Goal: Task Accomplishment & Management: Manage account settings

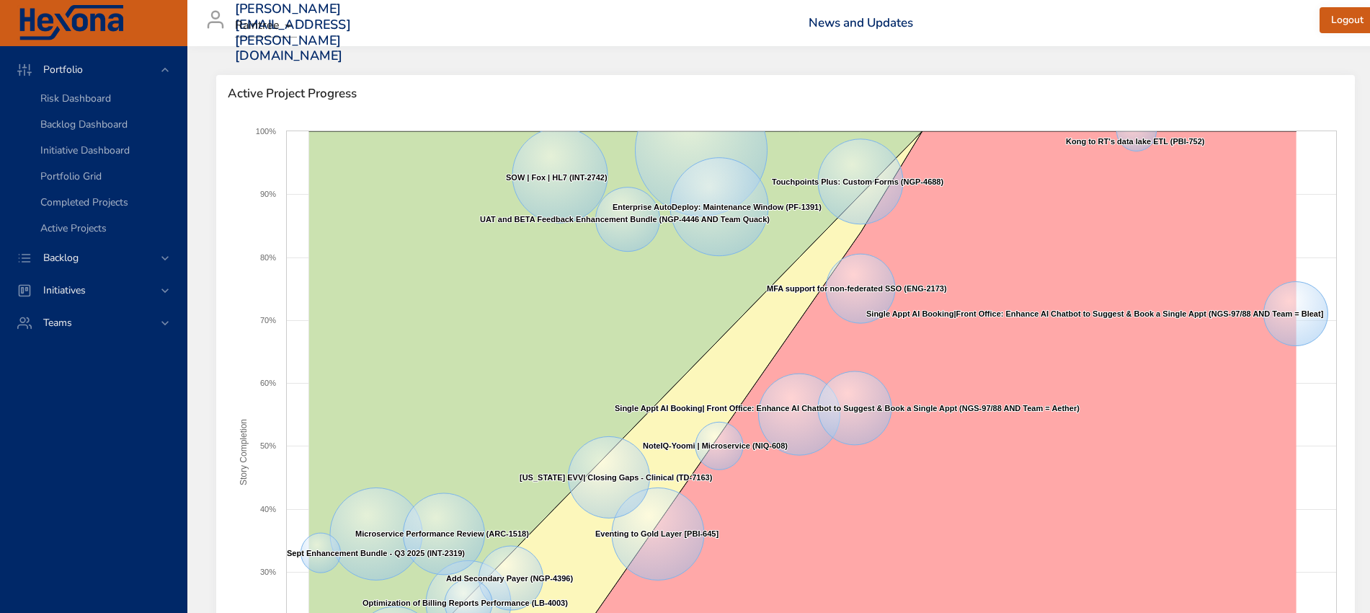
click at [149, 252] on div "Backlog" at bounding box center [95, 257] width 126 height 15
click at [64, 125] on span "Backlog Details" at bounding box center [74, 131] width 69 height 14
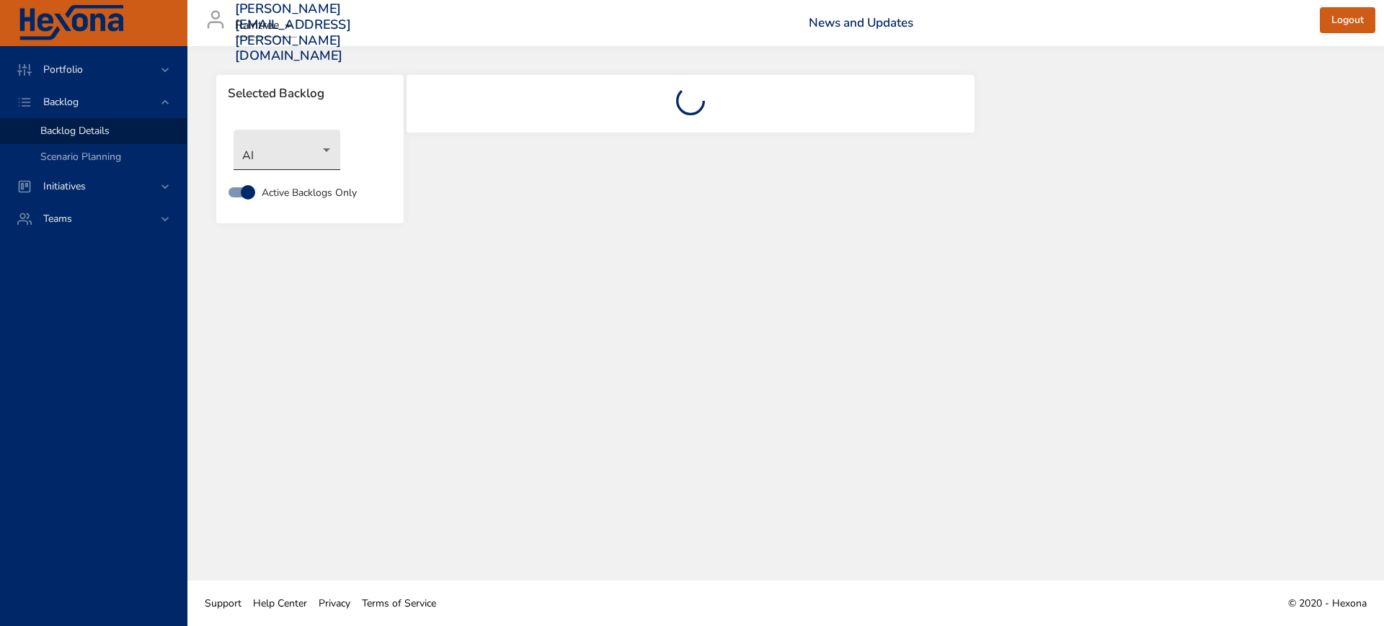
click at [309, 148] on body "Portfolio Backlog Backlog Details Scenario Planning Initiatives Teams julia.lie…" at bounding box center [692, 313] width 1384 height 626
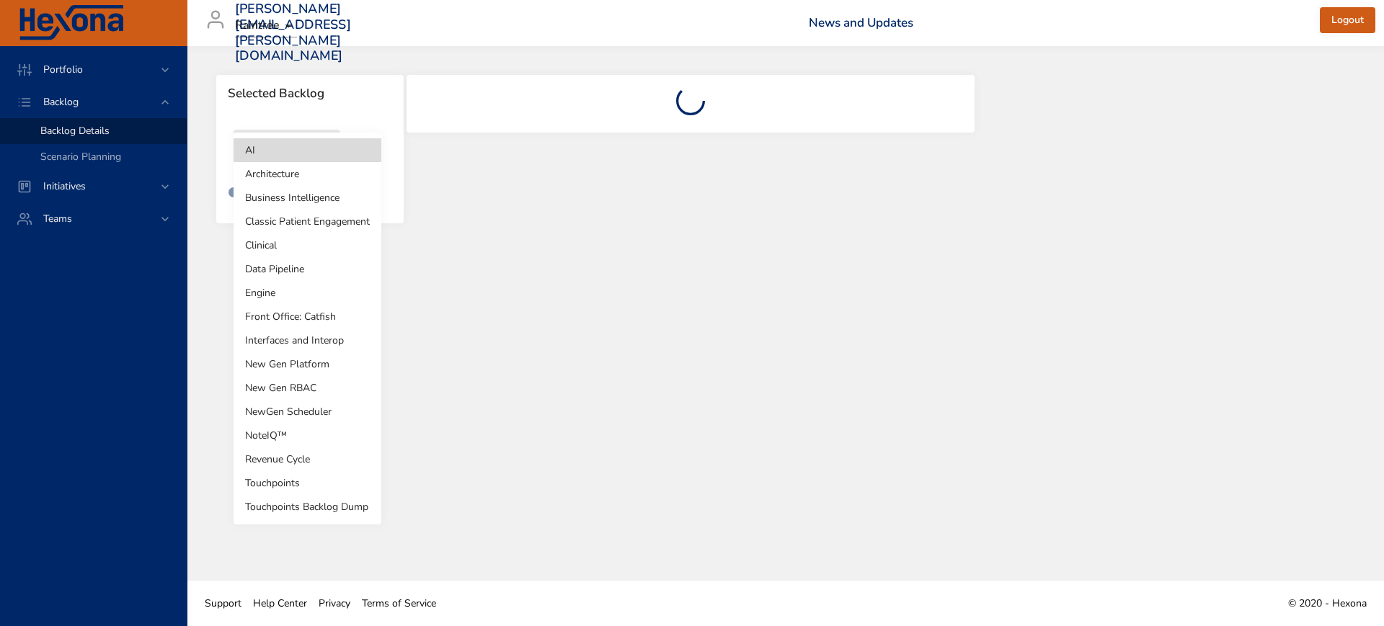
click at [301, 464] on li "Revenue Cycle" at bounding box center [308, 460] width 148 height 24
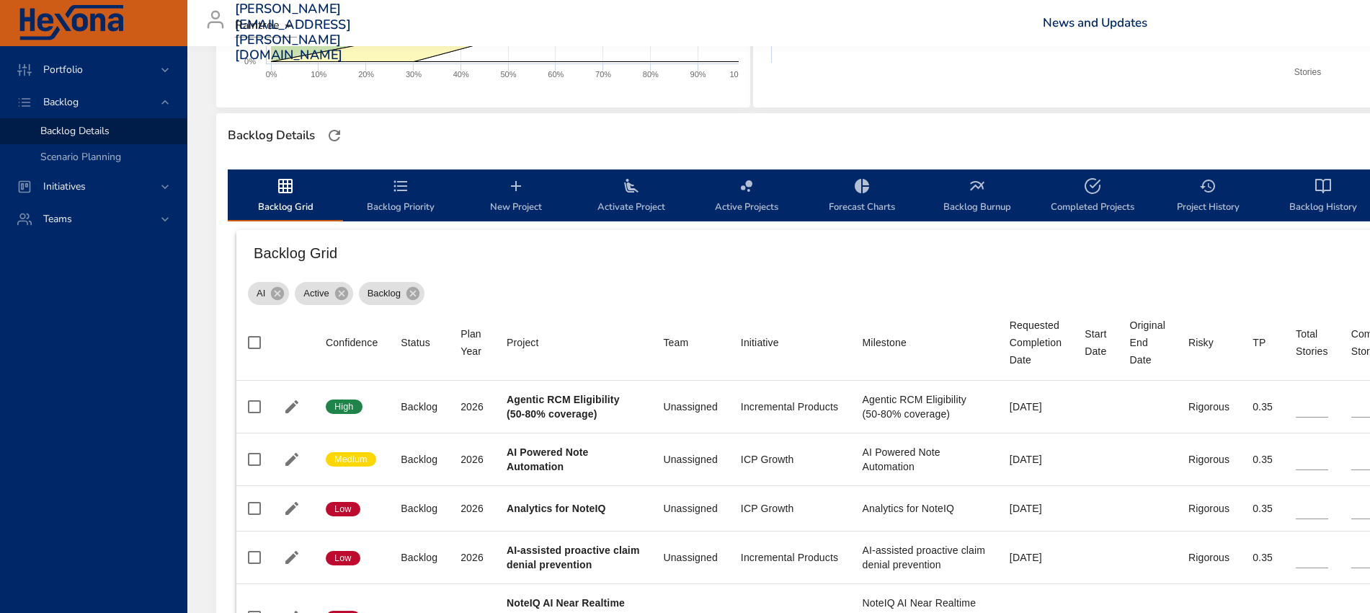
scroll to position [360, 0]
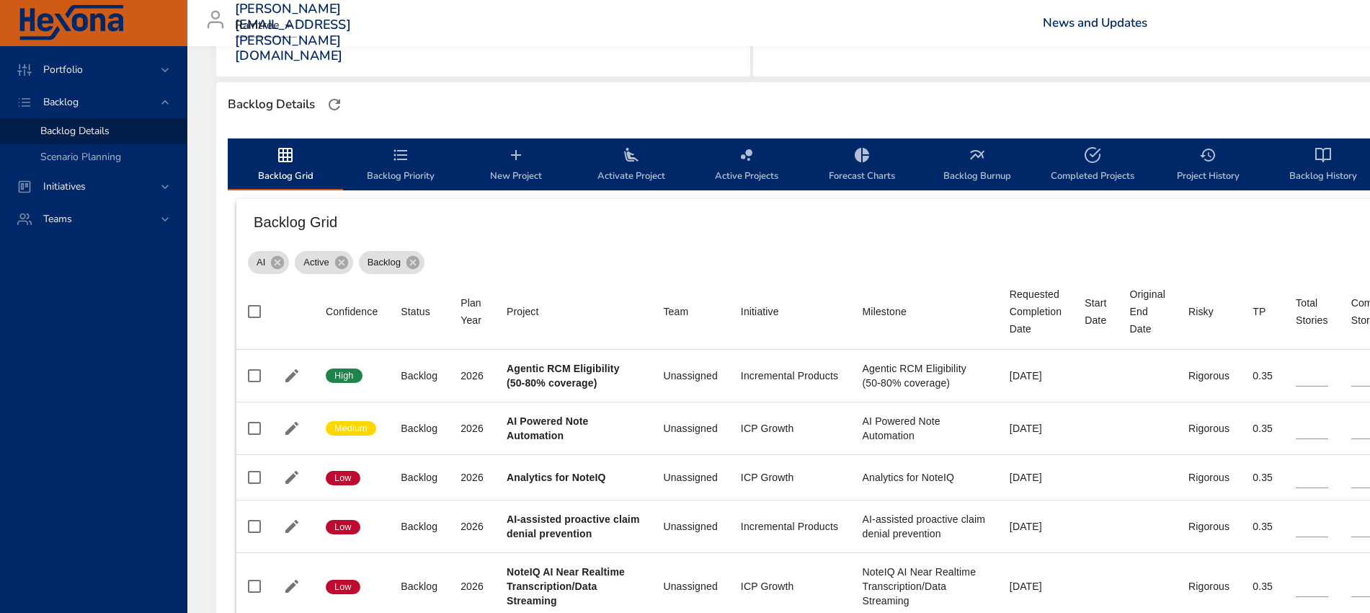
type input "**"
type input "*"
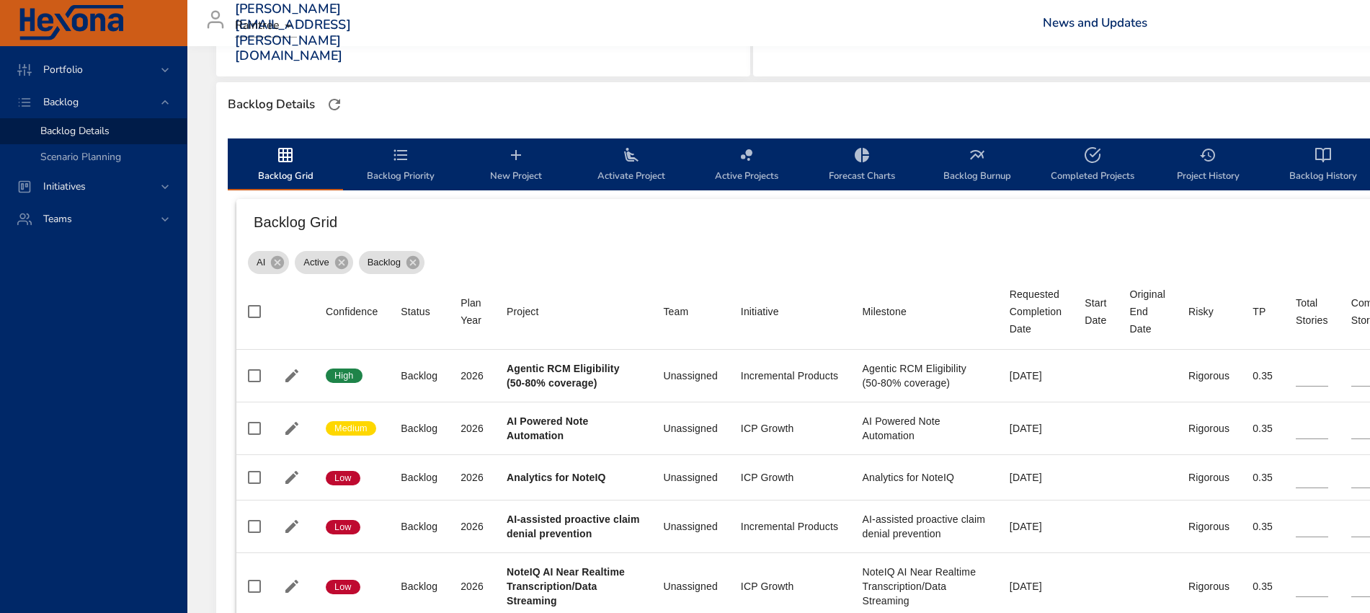
type input "*"
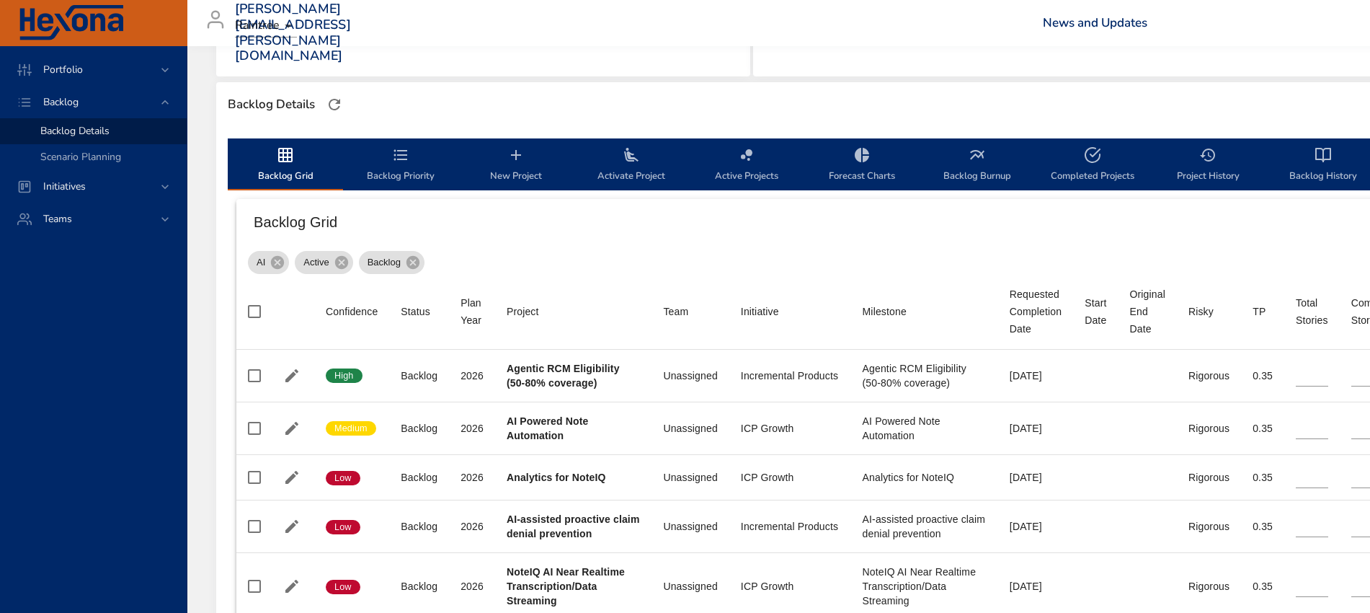
type input "*"
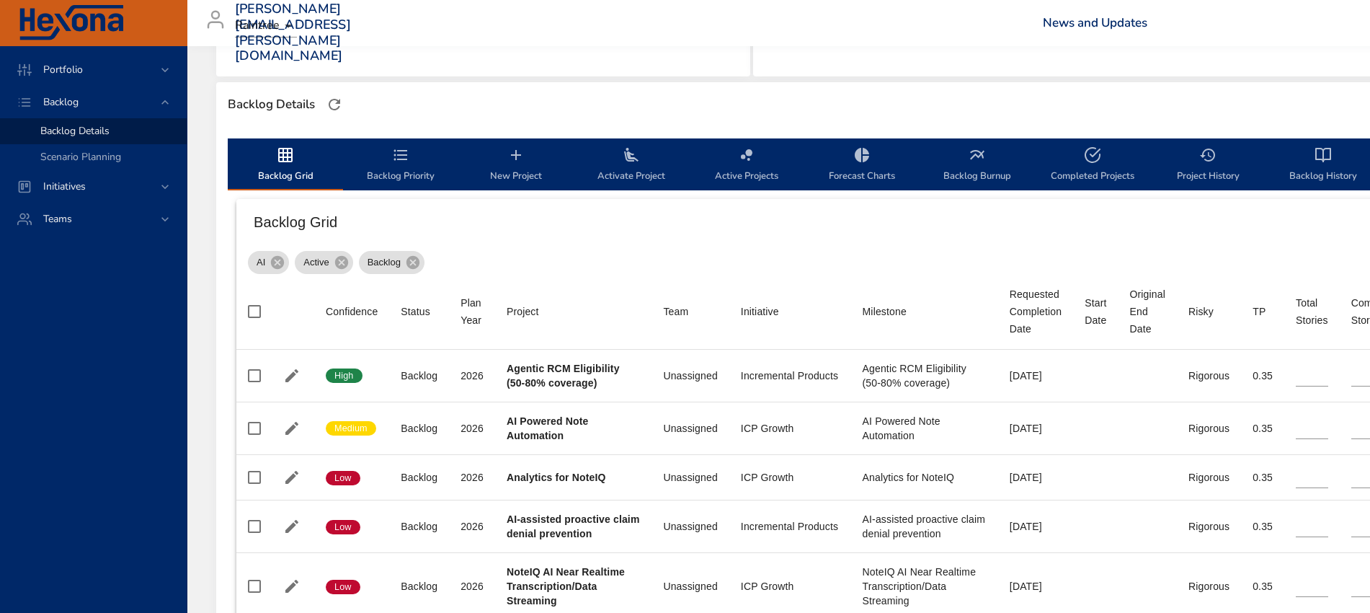
type input "*"
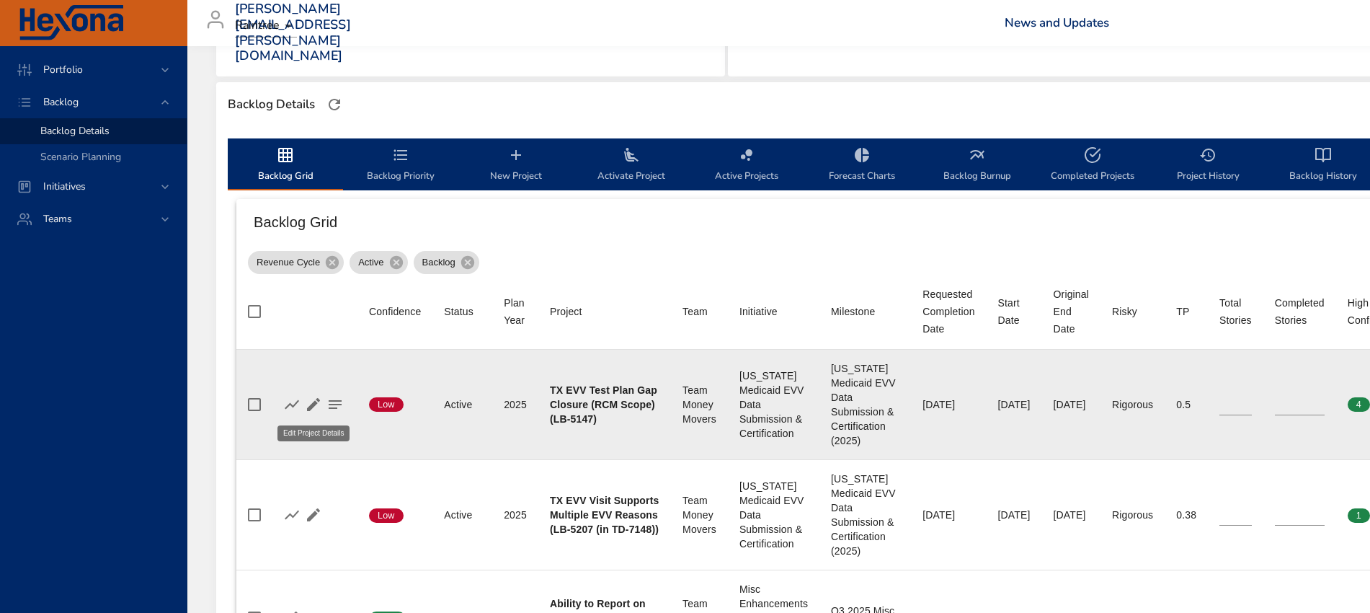
click at [314, 399] on icon "button" at bounding box center [313, 404] width 17 height 17
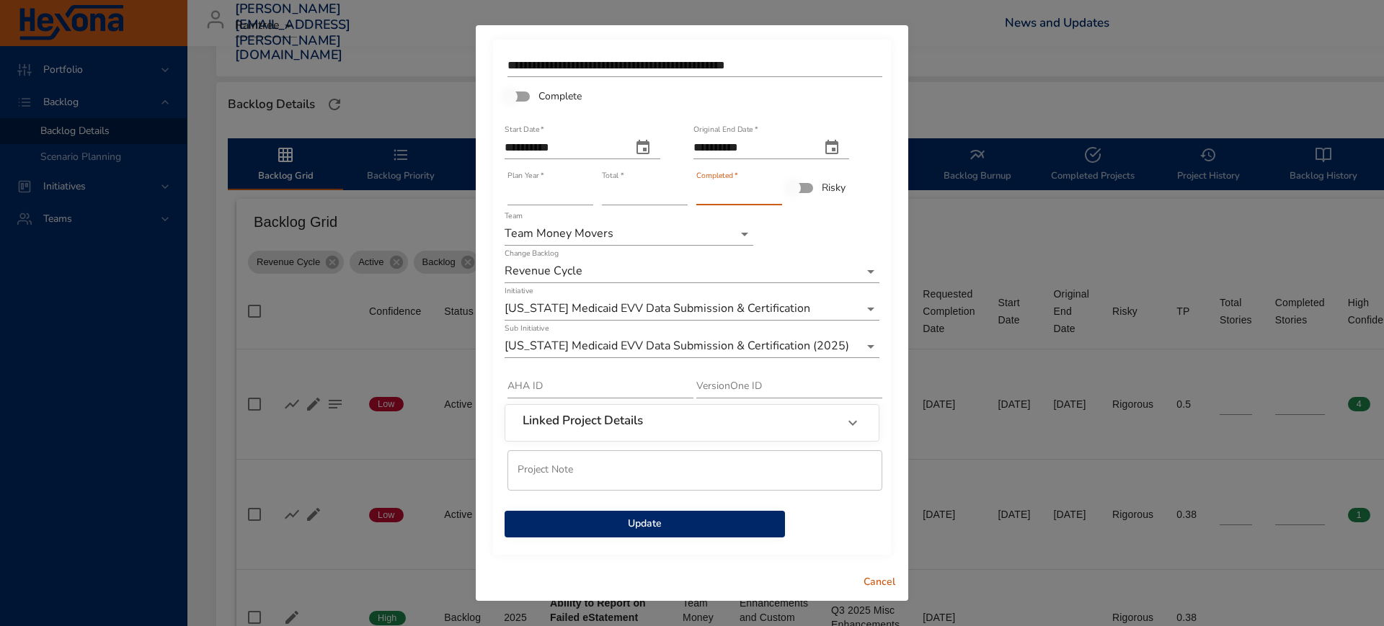
type input "*"
click at [778, 189] on input "*" at bounding box center [739, 193] width 86 height 23
click at [653, 522] on span "Update" at bounding box center [644, 524] width 257 height 18
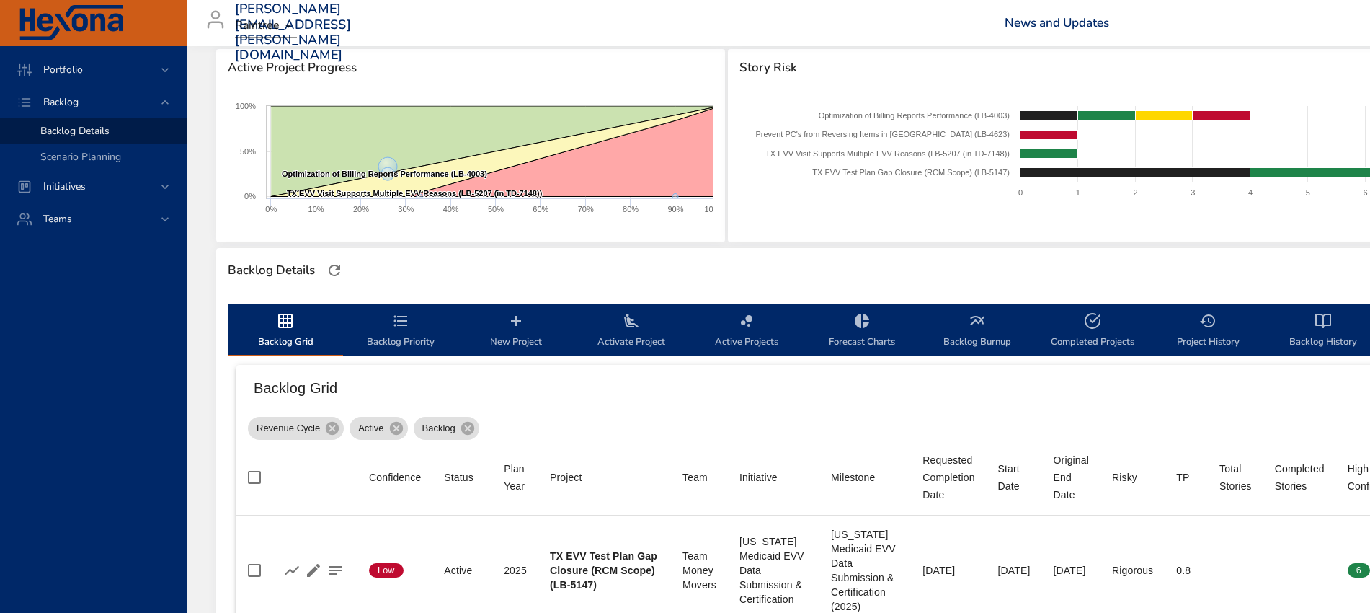
scroll to position [90, 0]
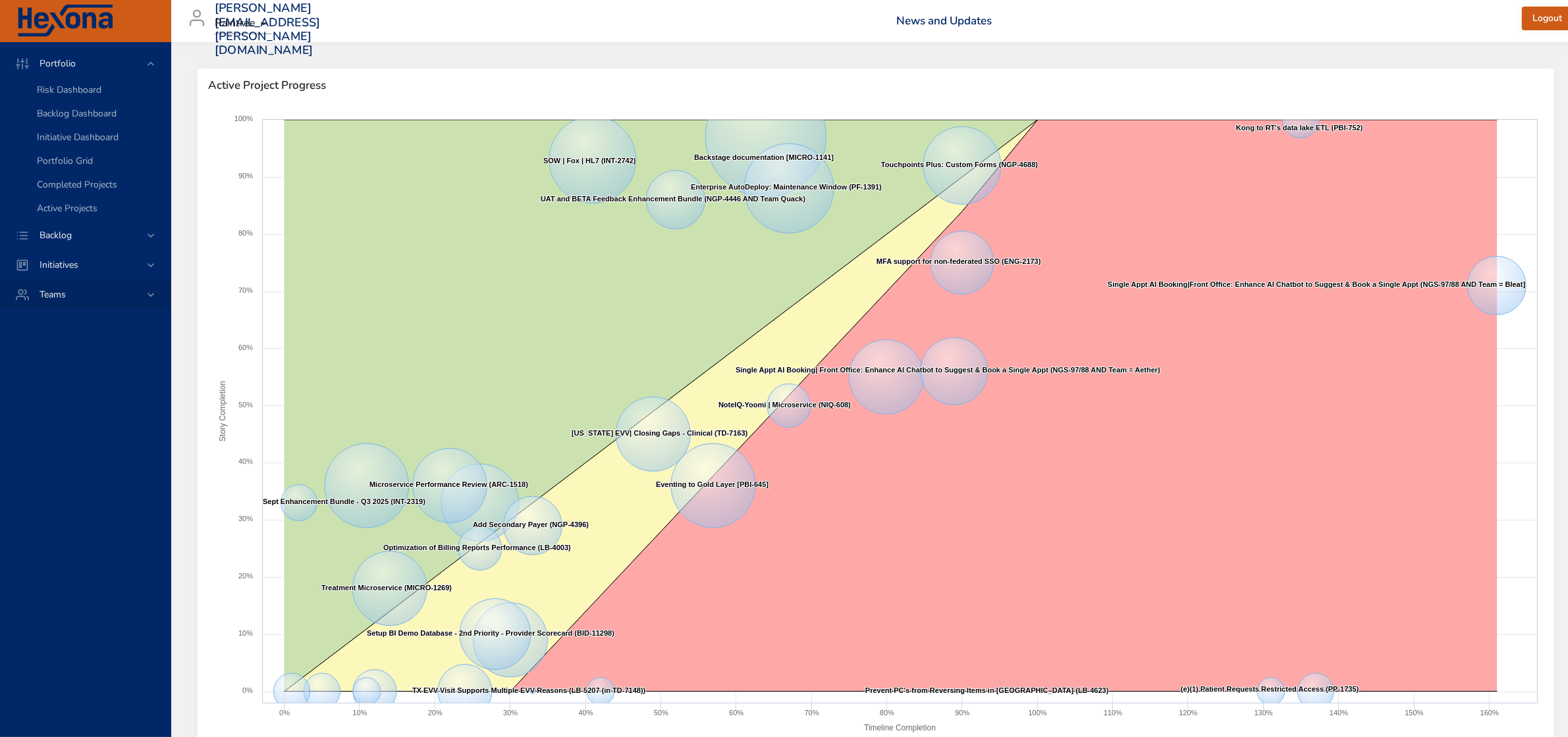
drag, startPoint x: 148, startPoint y: 232, endPoint x: 125, endPoint y: 196, distance: 42.7
click at [148, 232] on icon at bounding box center [151, 236] width 13 height 13
click at [72, 120] on span "Backlog Details" at bounding box center [68, 120] width 63 height 13
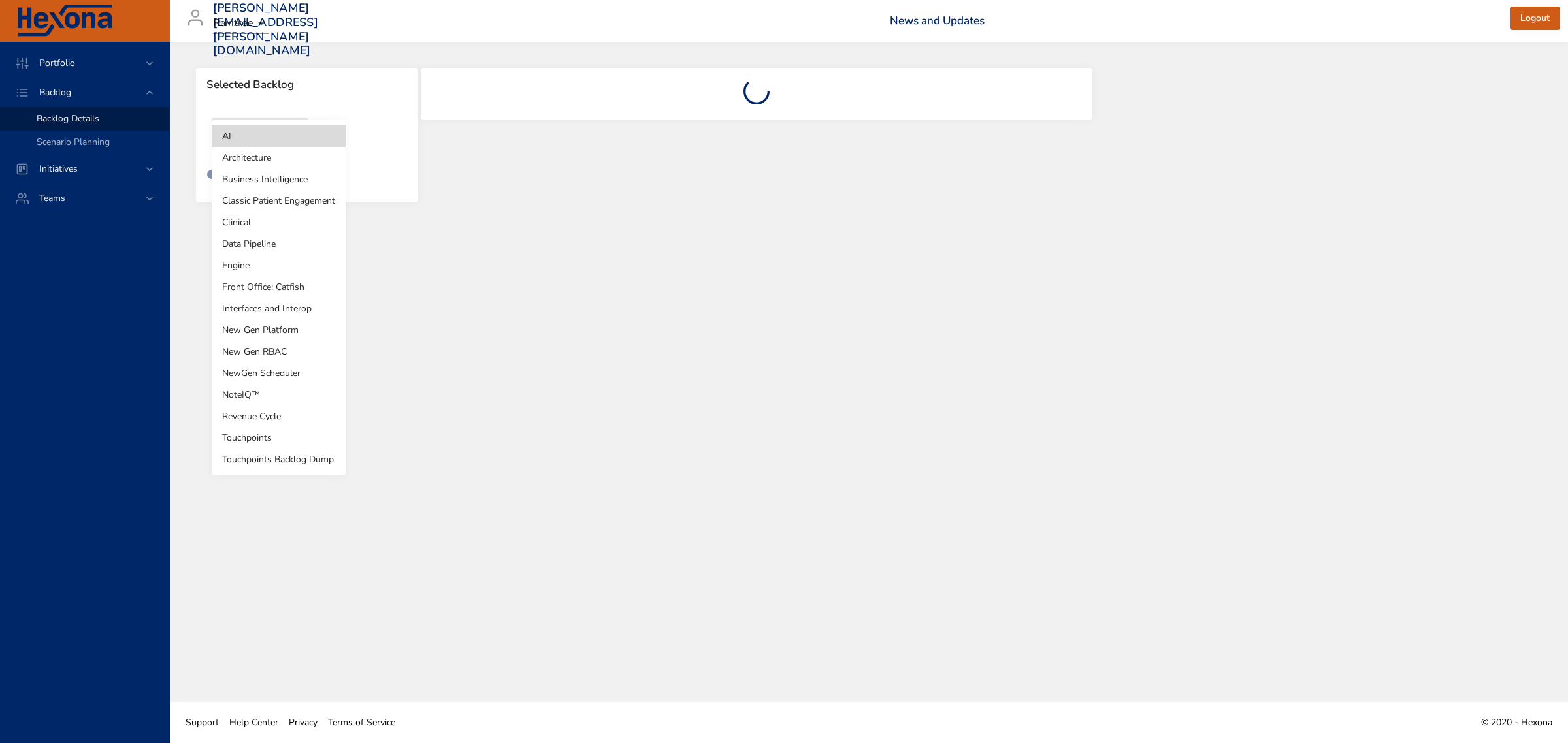
click at [288, 142] on body "Portfolio Backlog Backlog Details Scenario Planning Initiatives Teams [PERSON_N…" at bounding box center [784, 372] width 1568 height 743
click at [266, 416] on li "Revenue Cycle" at bounding box center [279, 417] width 134 height 22
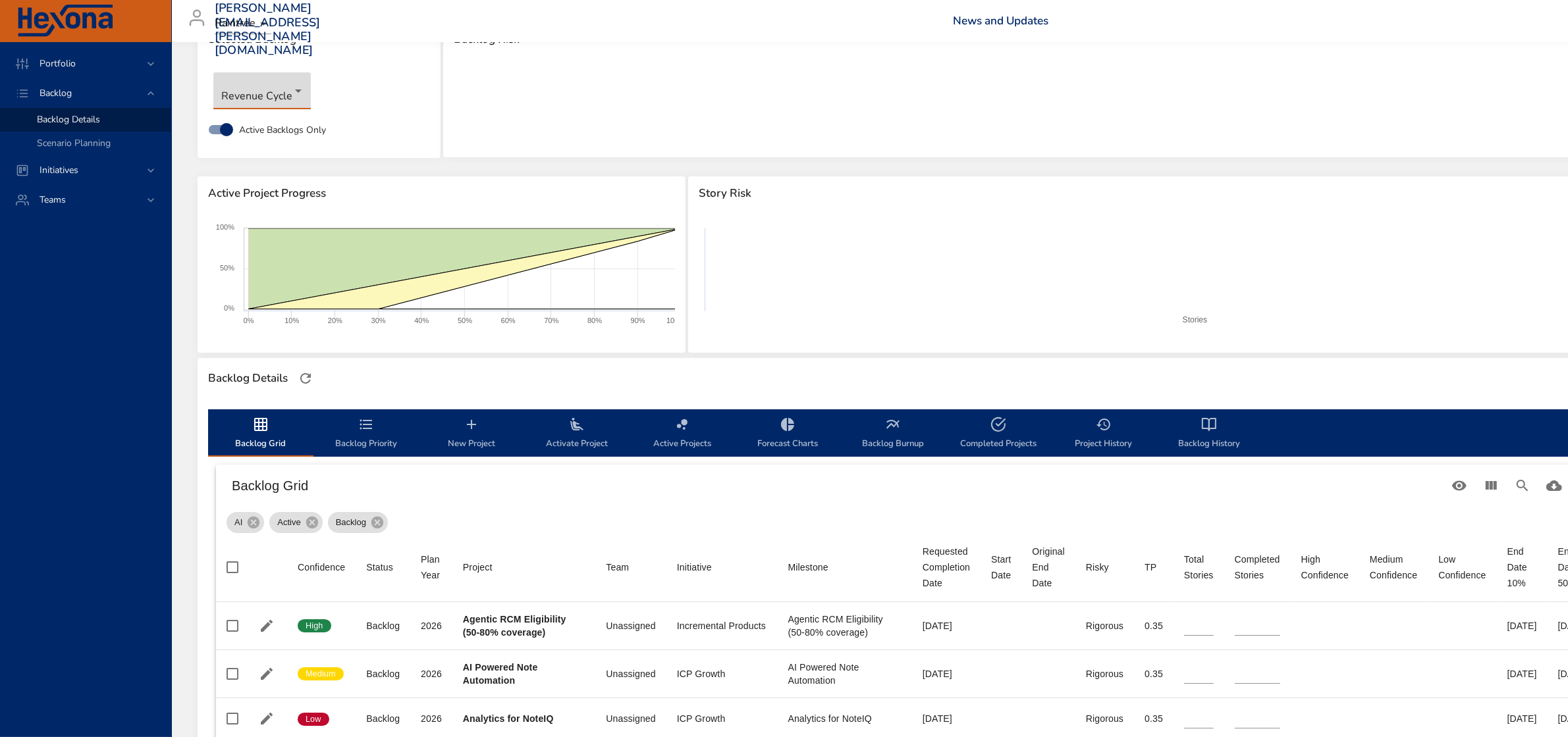
scroll to position [82, 0]
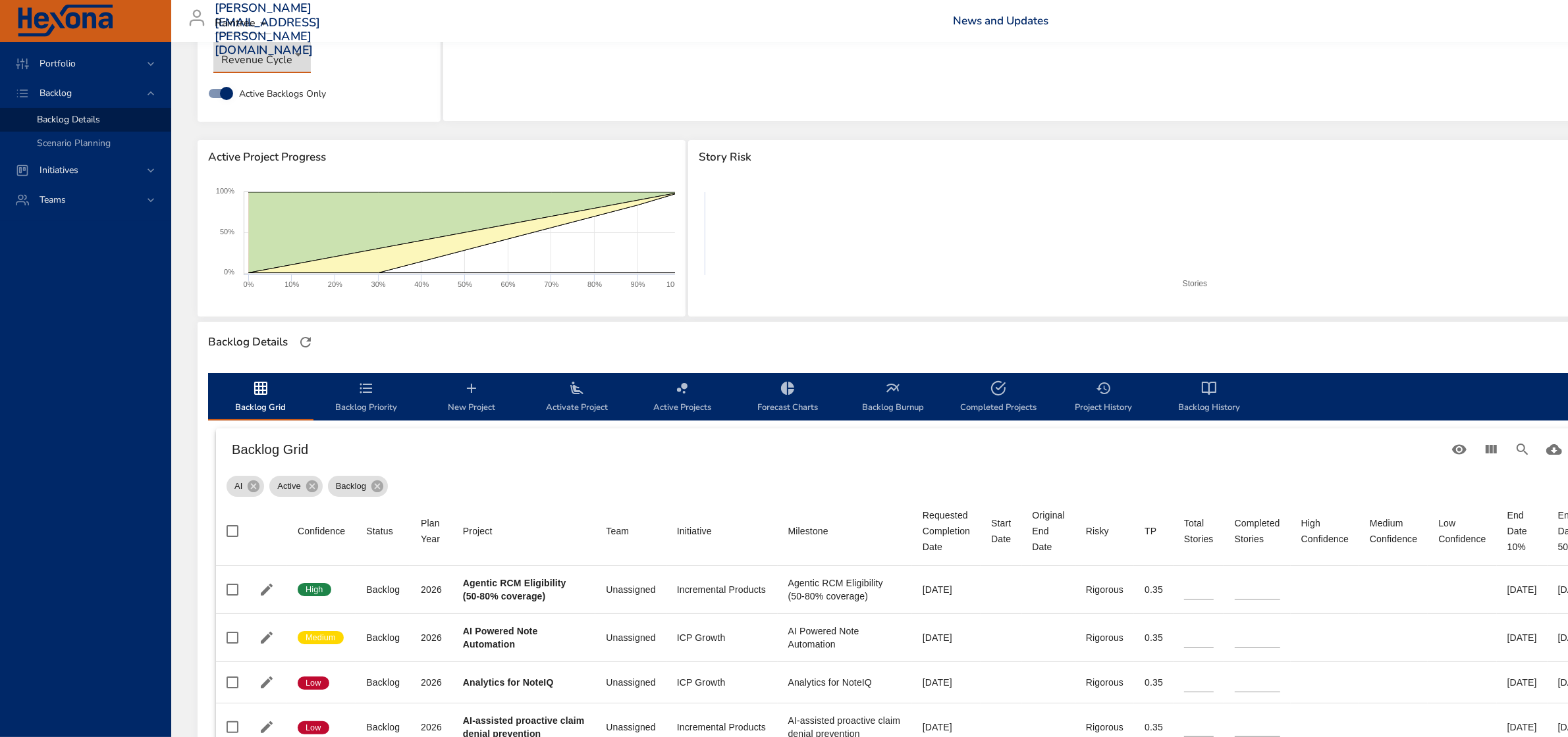
type input "**"
type input "*"
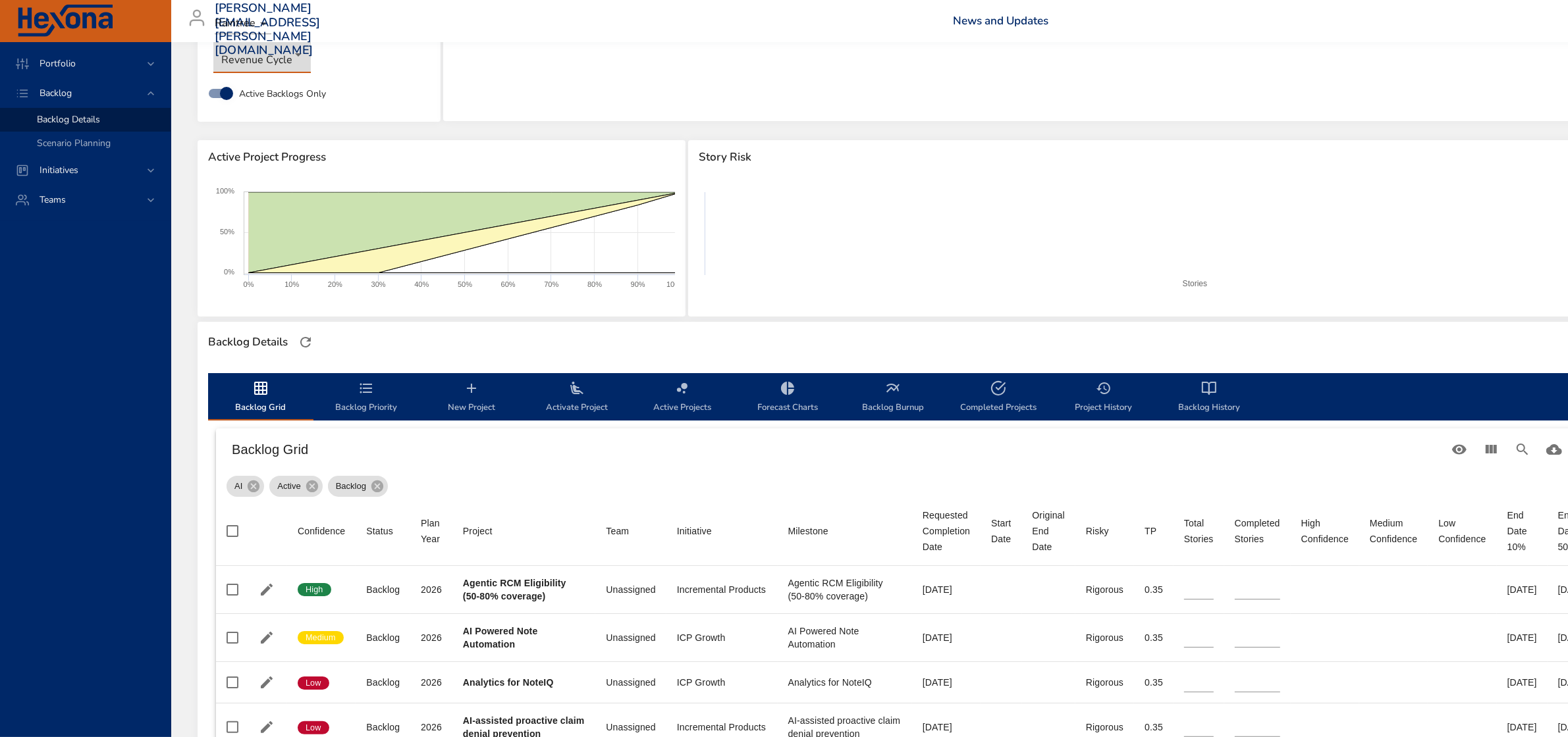
type input "*"
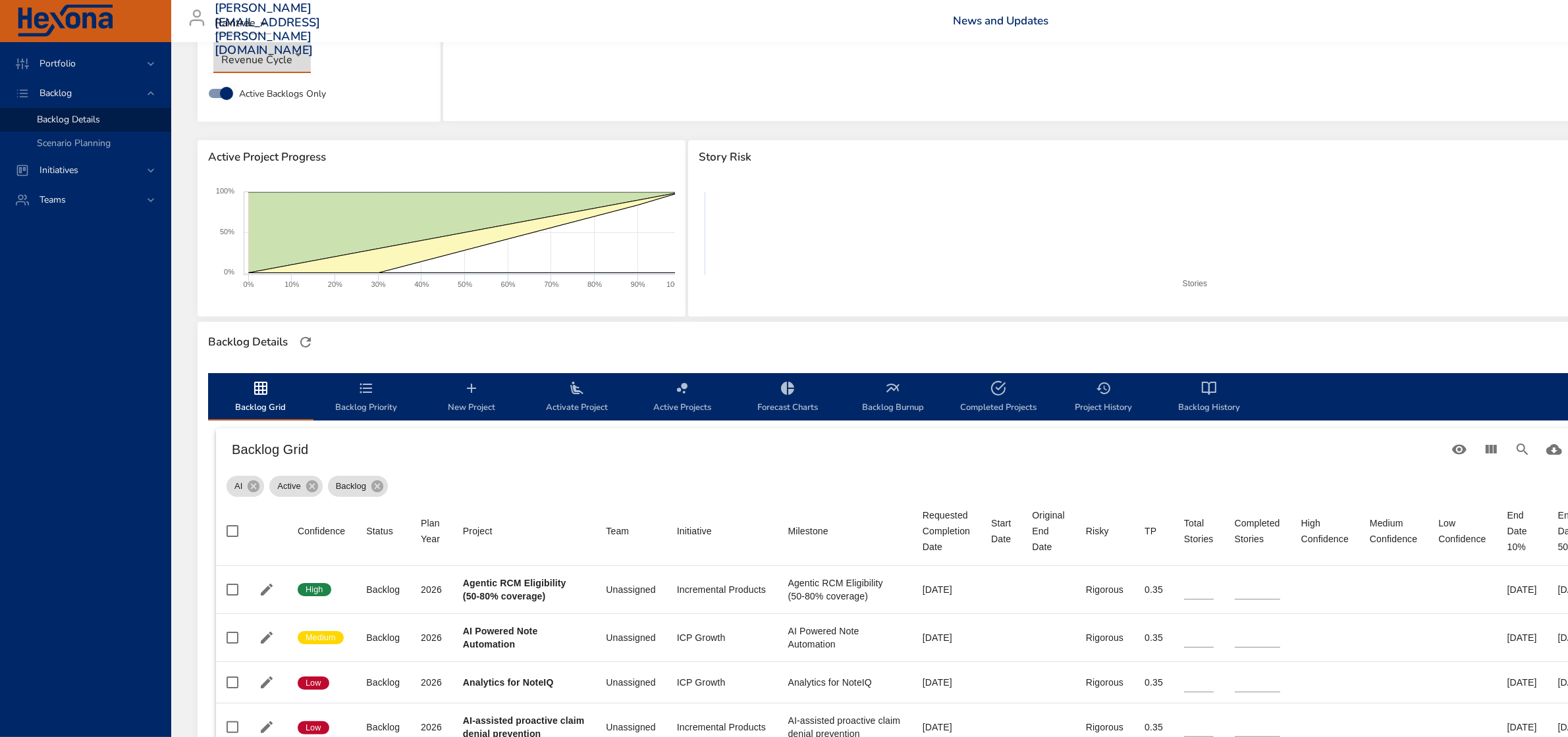
type input "*"
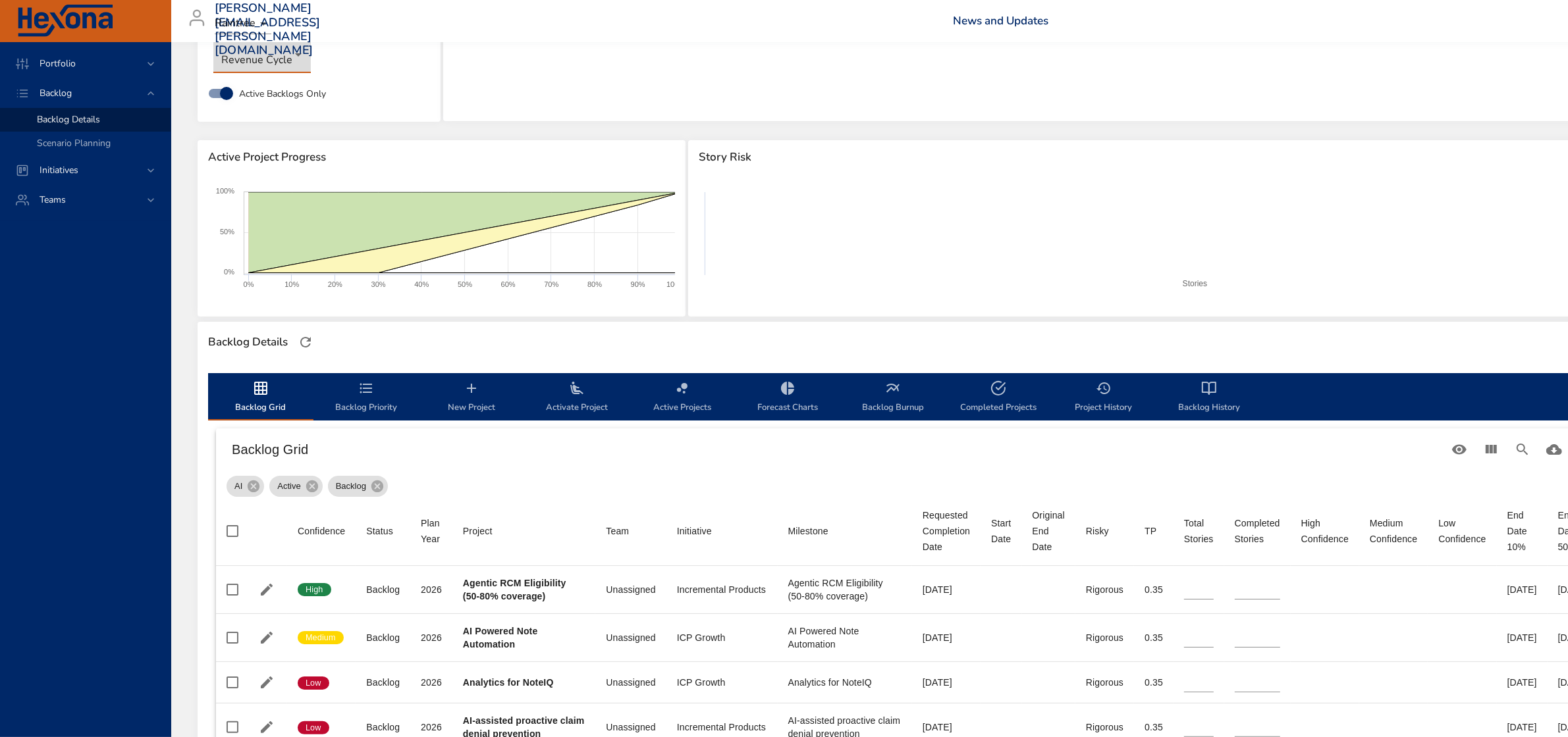
type input "*"
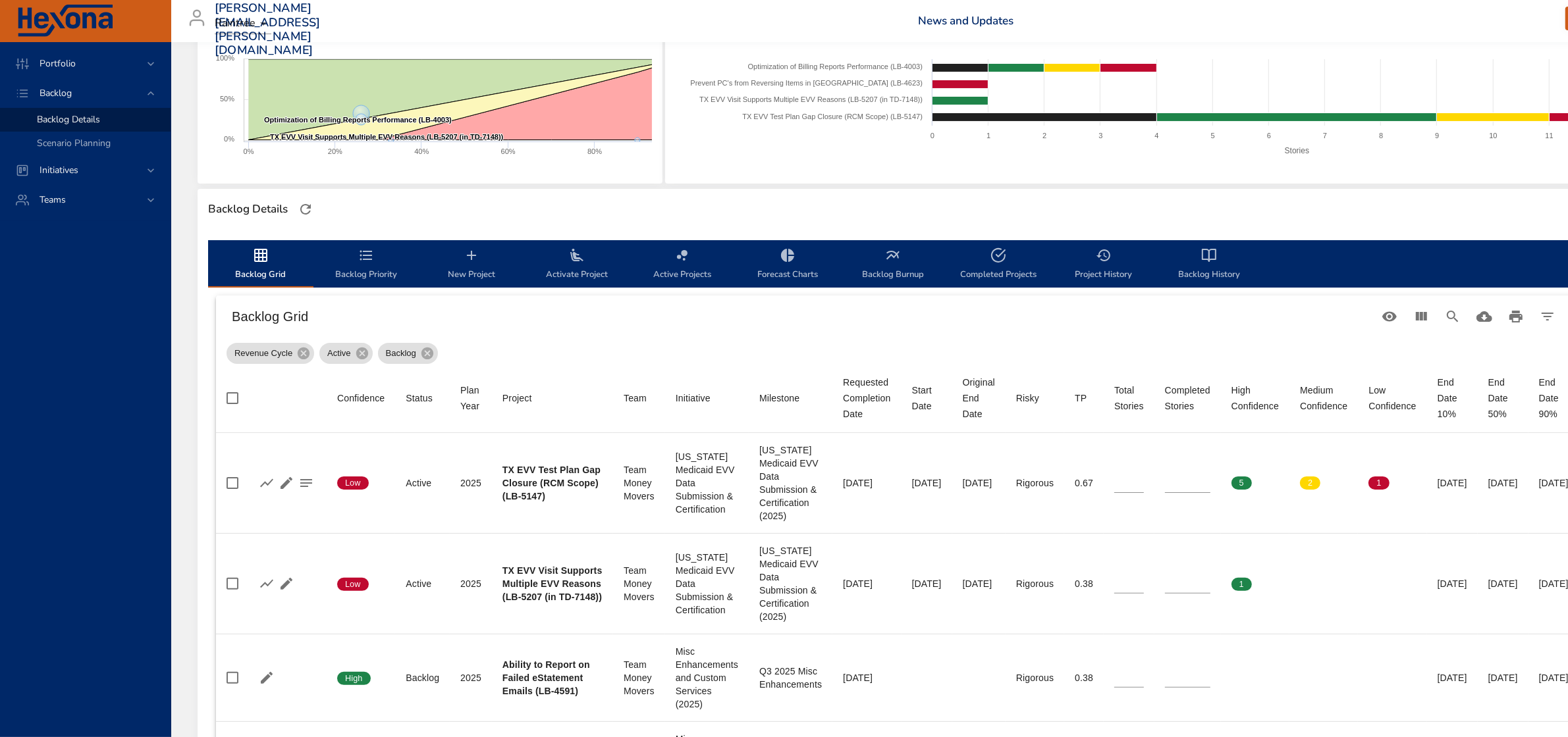
scroll to position [247, 0]
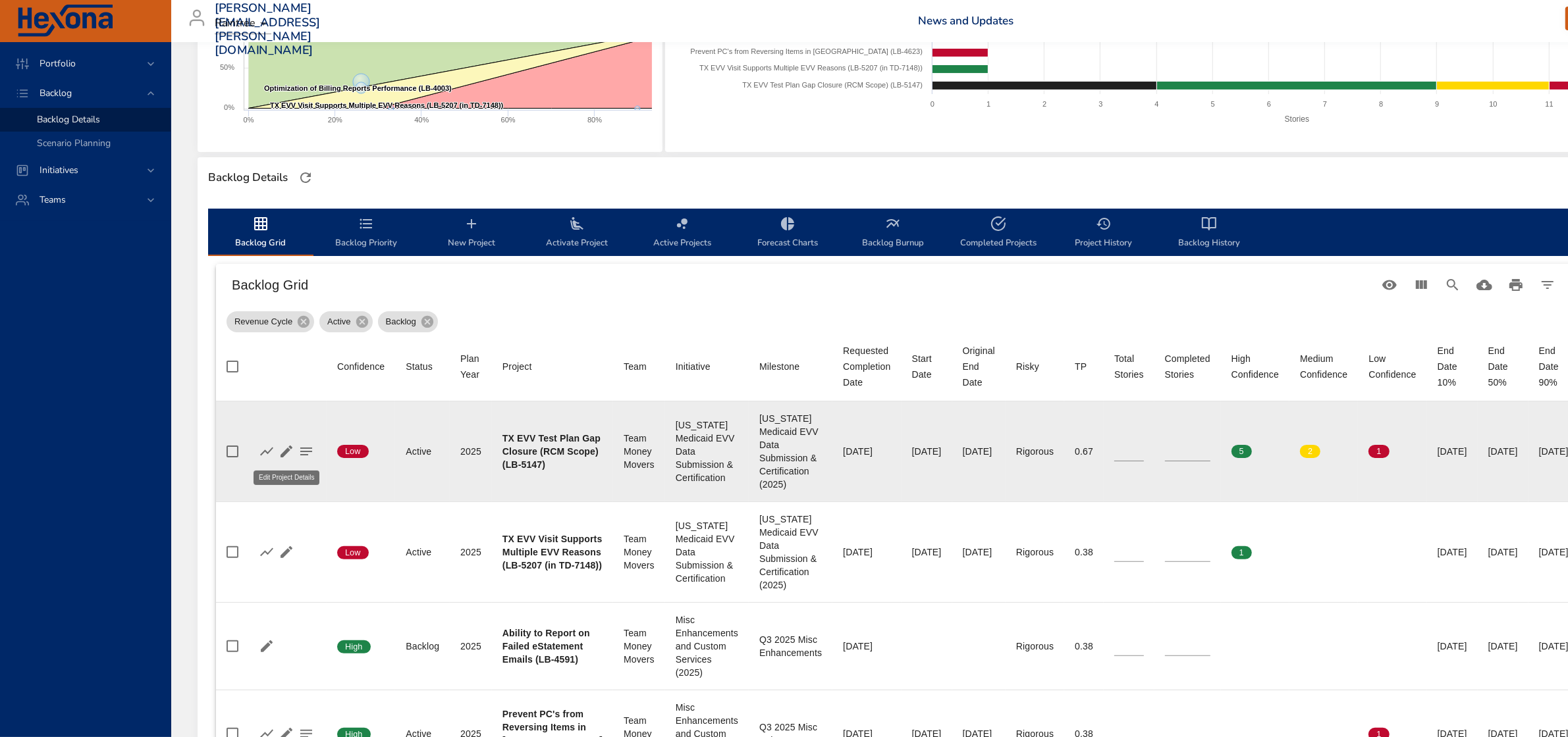
click at [287, 451] on icon "button" at bounding box center [286, 451] width 12 height 12
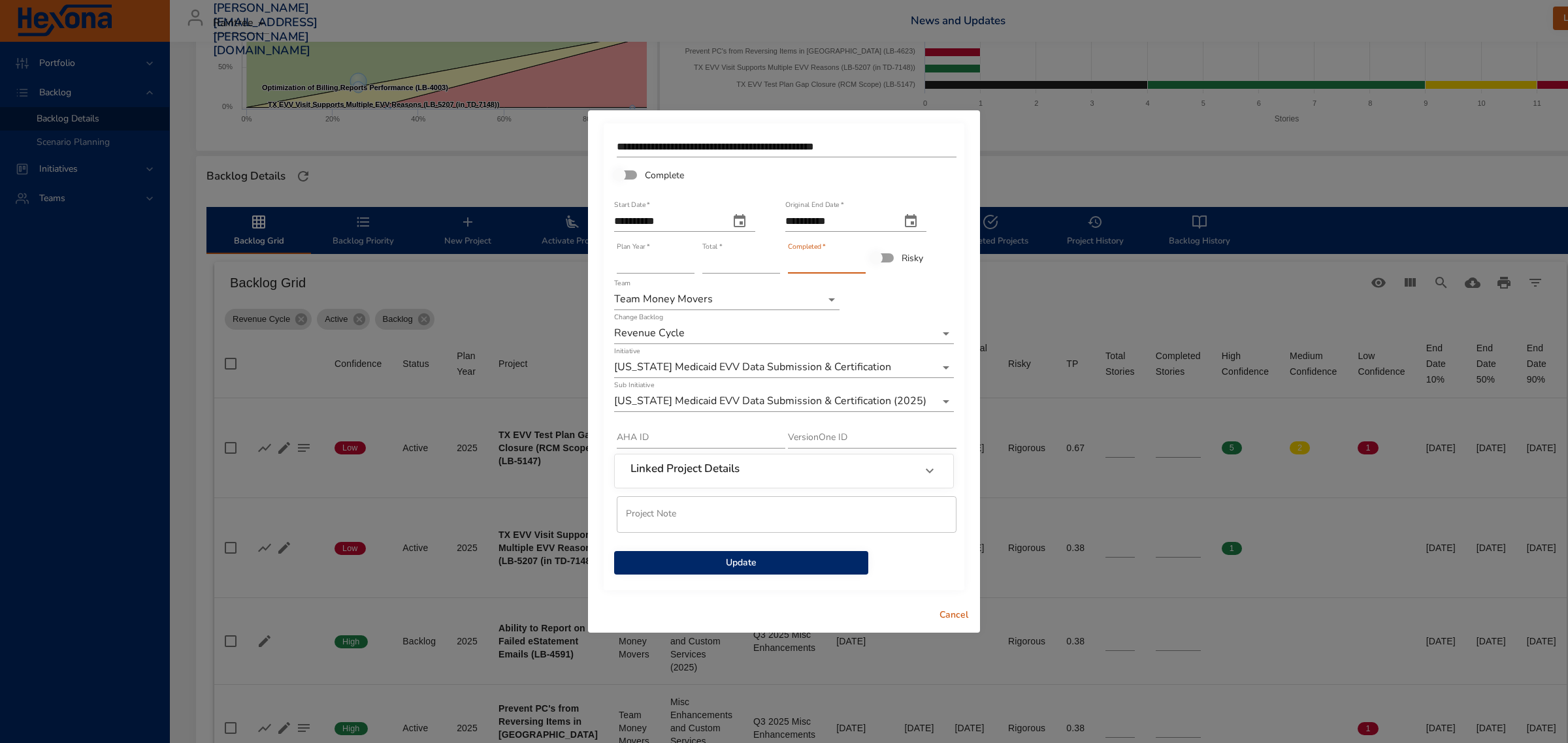
type input "*"
click at [863, 258] on input "*" at bounding box center [827, 263] width 78 height 21
click at [786, 559] on span "Update" at bounding box center [740, 564] width 233 height 16
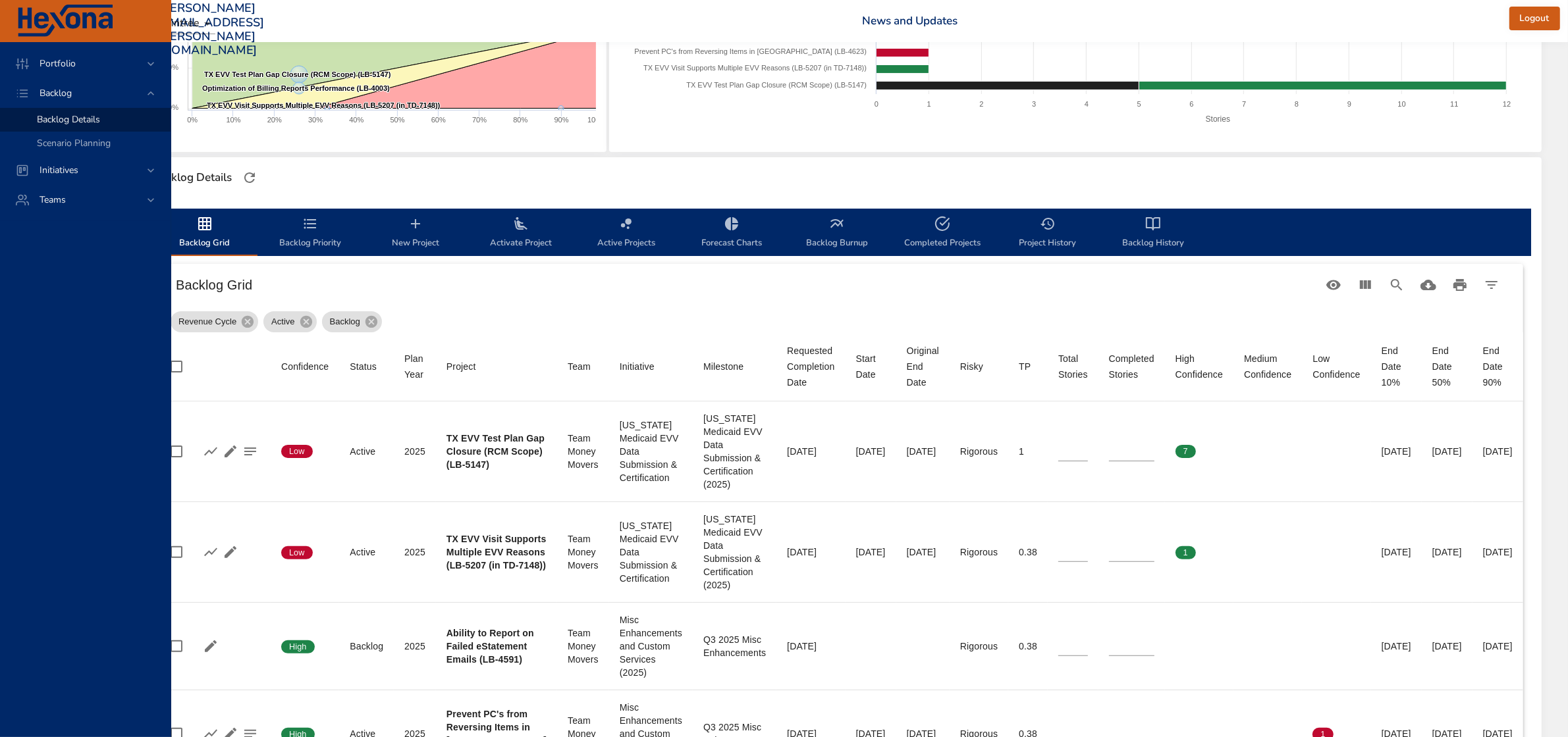
scroll to position [247, 109]
